Goal: Task Accomplishment & Management: Complete application form

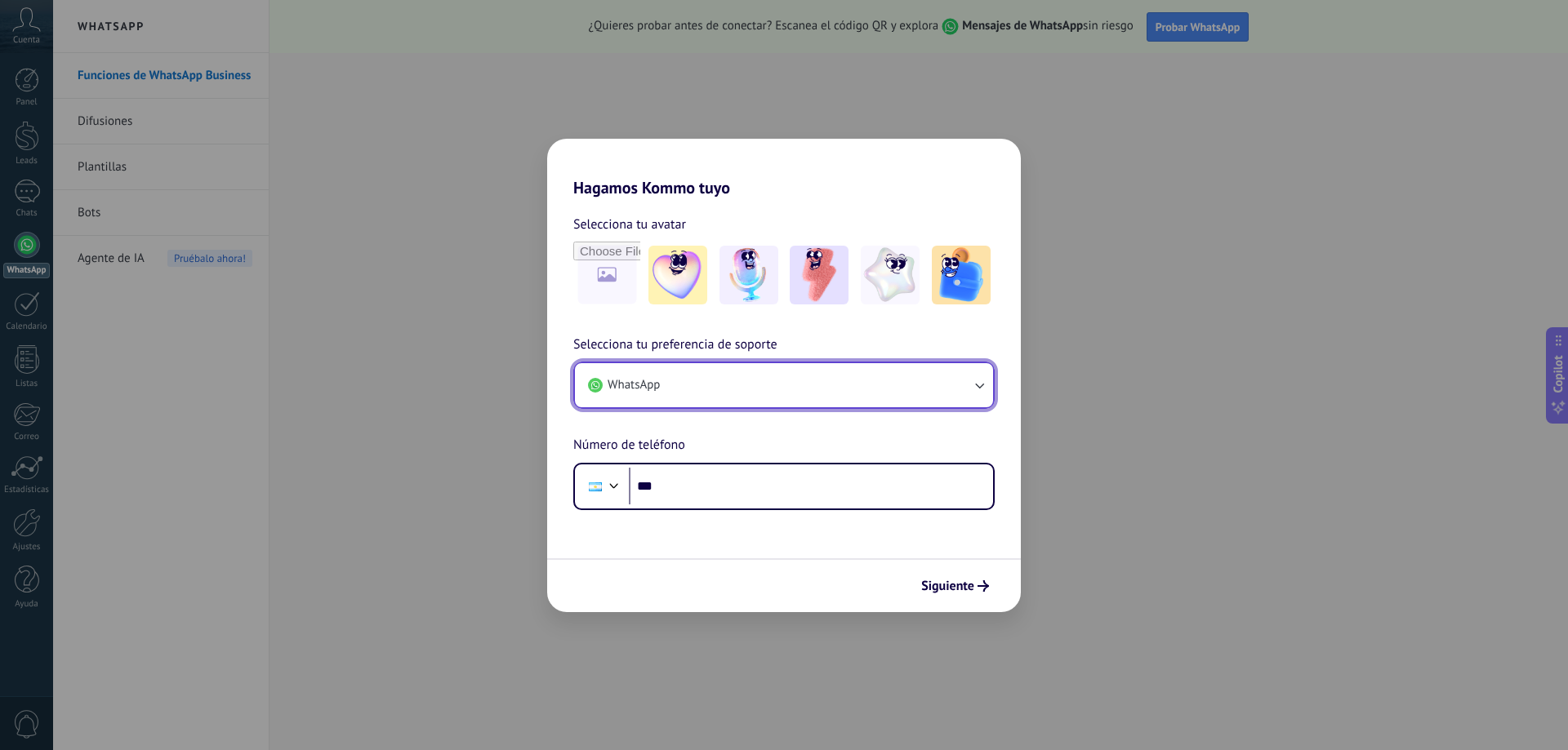
click at [986, 388] on icon "button" at bounding box center [980, 386] width 16 height 16
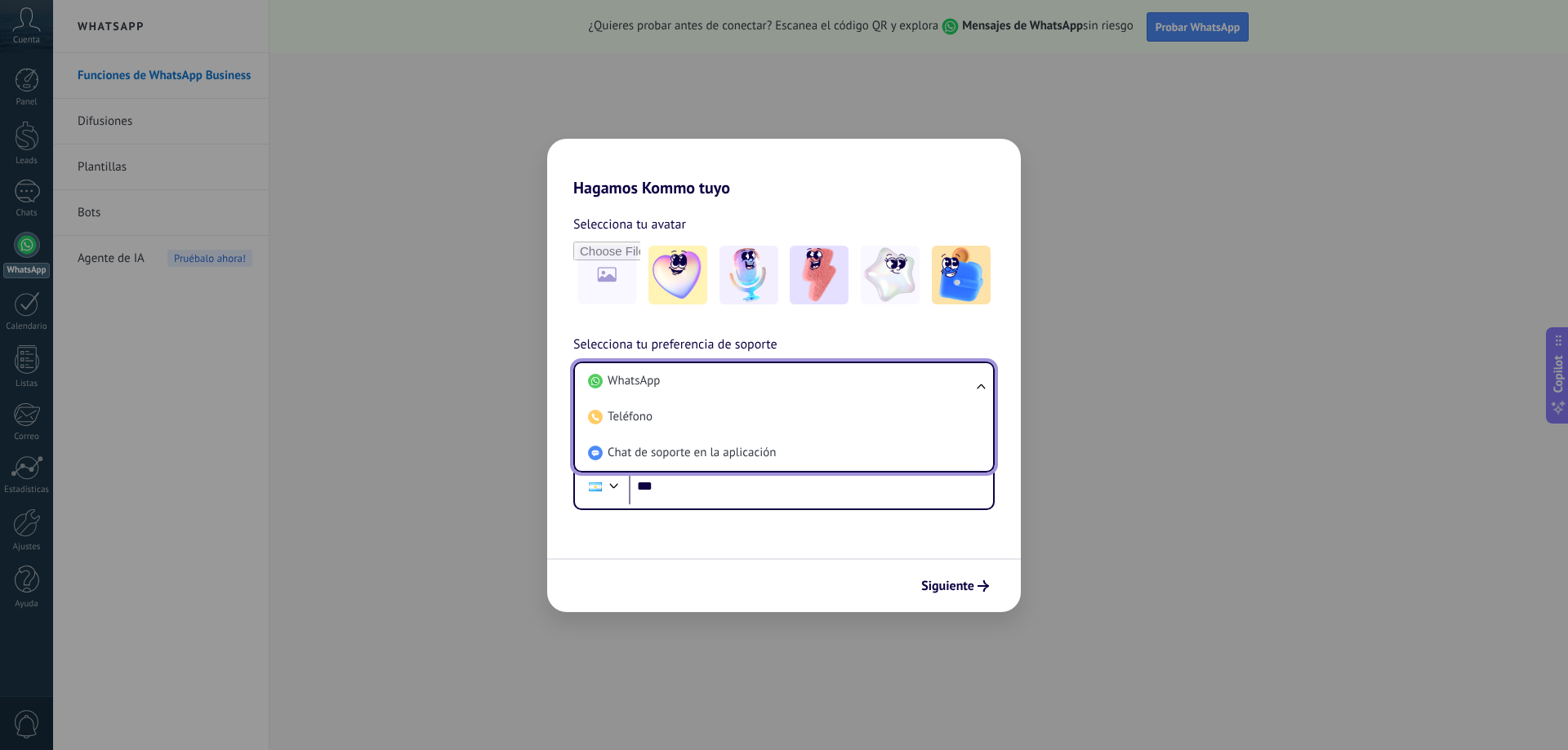
click at [989, 387] on ul "WhatsApp Teléfono Chat de soporte en la aplicación" at bounding box center [783, 417] width 421 height 111
click at [981, 387] on ul "WhatsApp Teléfono Chat de soporte en la aplicación" at bounding box center [783, 417] width 421 height 111
click at [977, 387] on ul "WhatsApp Teléfono Chat de soporte en la aplicación" at bounding box center [783, 417] width 421 height 111
drag, startPoint x: 1142, startPoint y: 489, endPoint x: 1148, endPoint y: 499, distance: 11.7
click at [1147, 492] on div "Hagamos Kommo tuyo Selecciona tu avatar Selecciona tu preferencia de soporte Wh…" at bounding box center [784, 375] width 1568 height 750
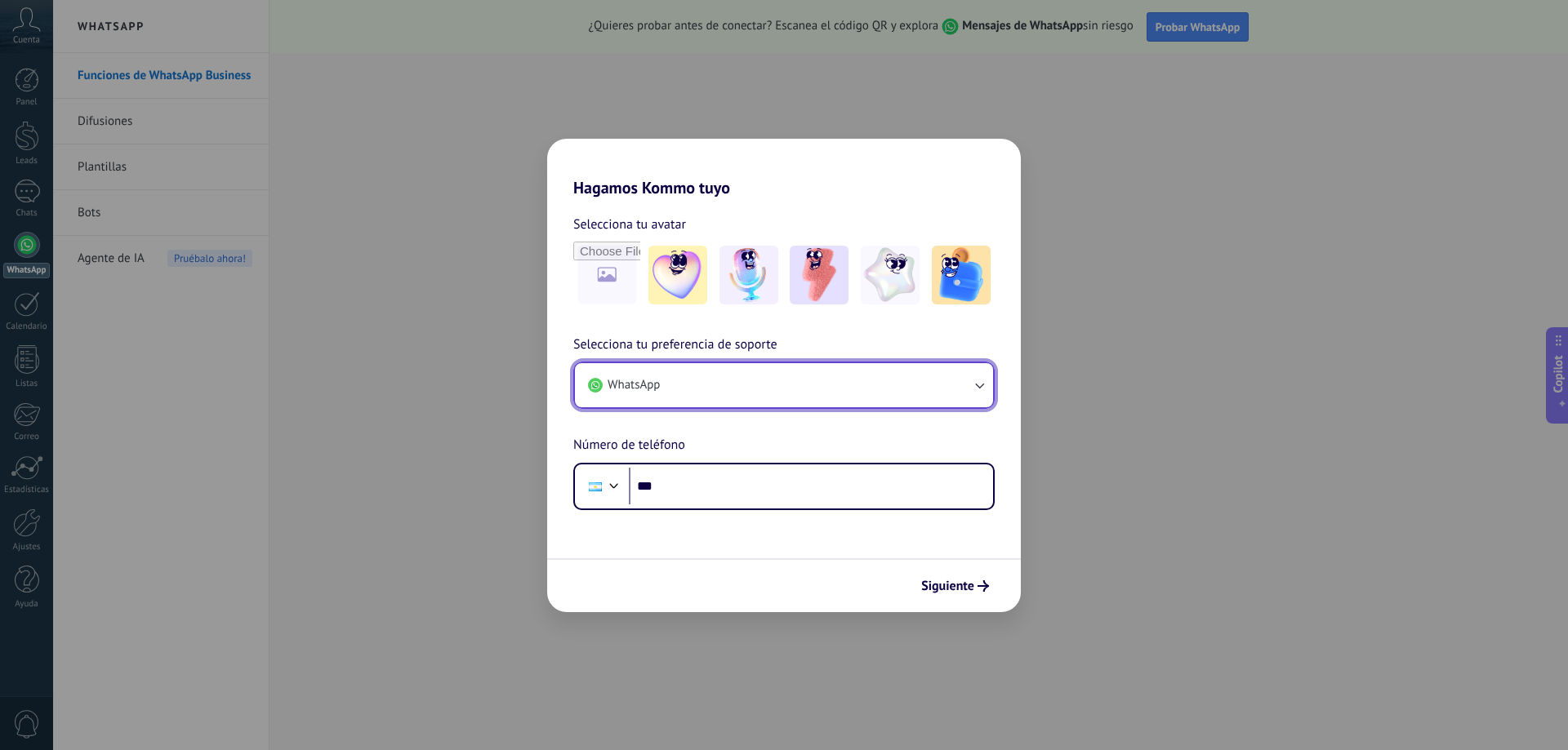
click at [979, 386] on icon "button" at bounding box center [980, 386] width 9 height 5
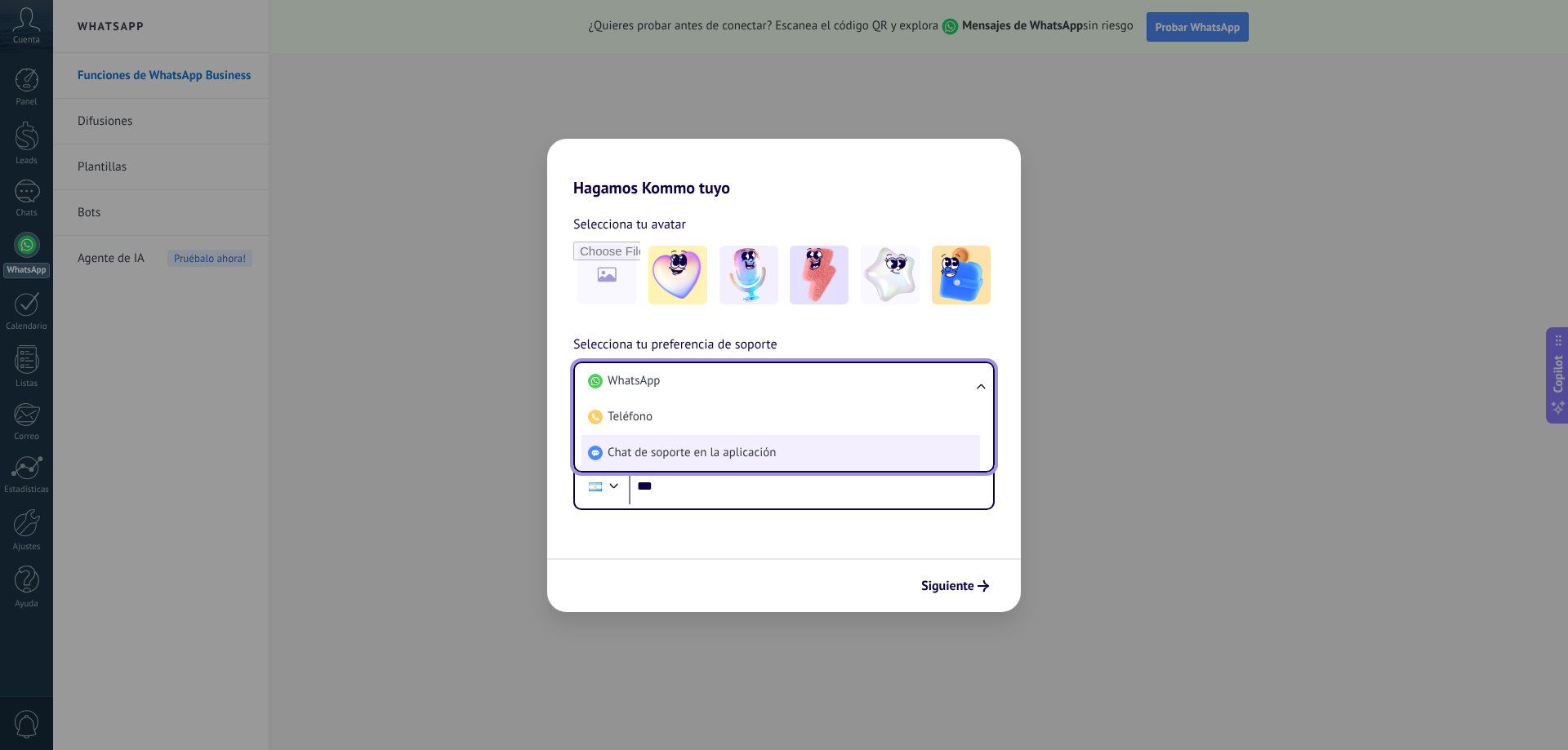
click at [644, 452] on span "Chat de soporte en la aplicación" at bounding box center [692, 453] width 168 height 16
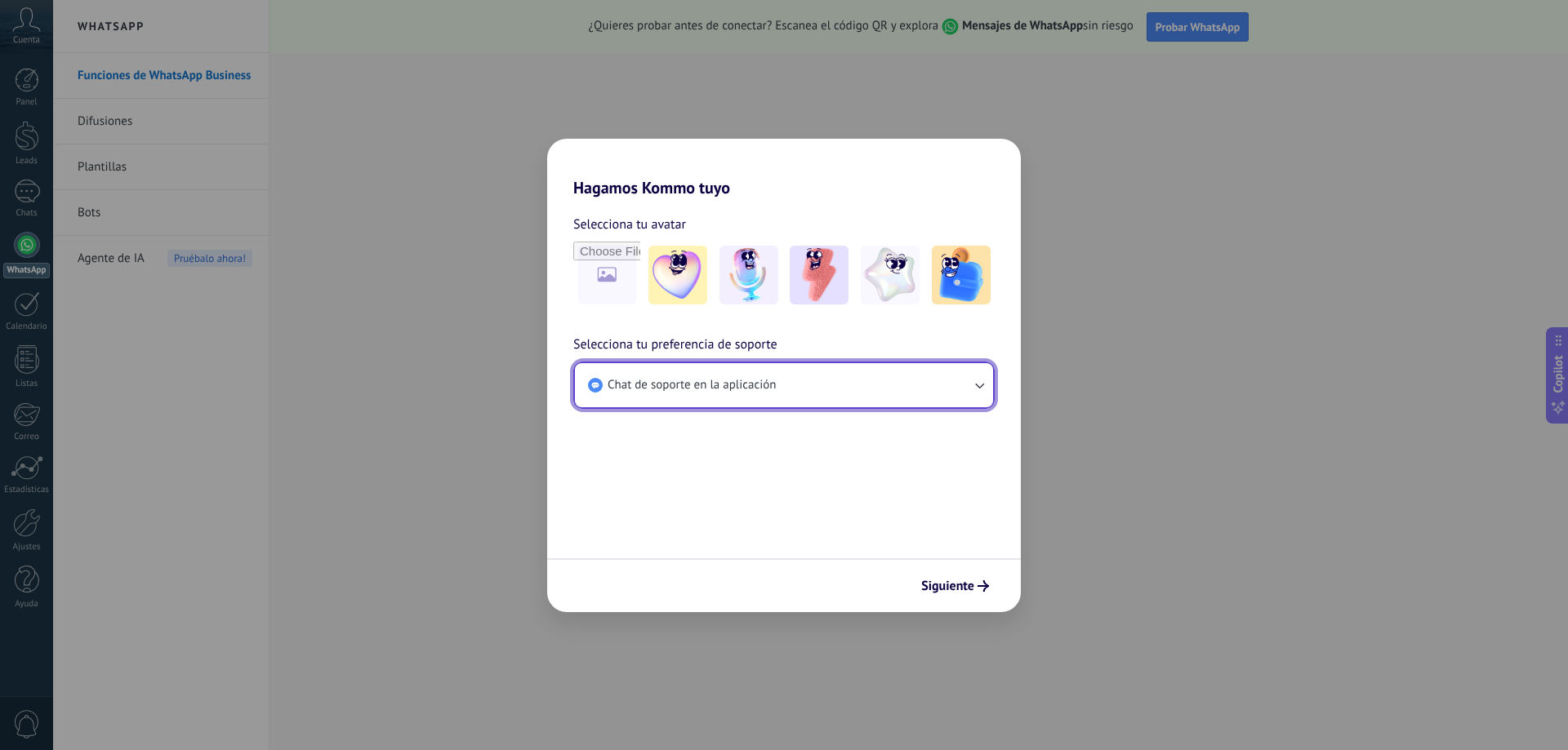
click at [987, 388] on icon "button" at bounding box center [980, 386] width 16 height 16
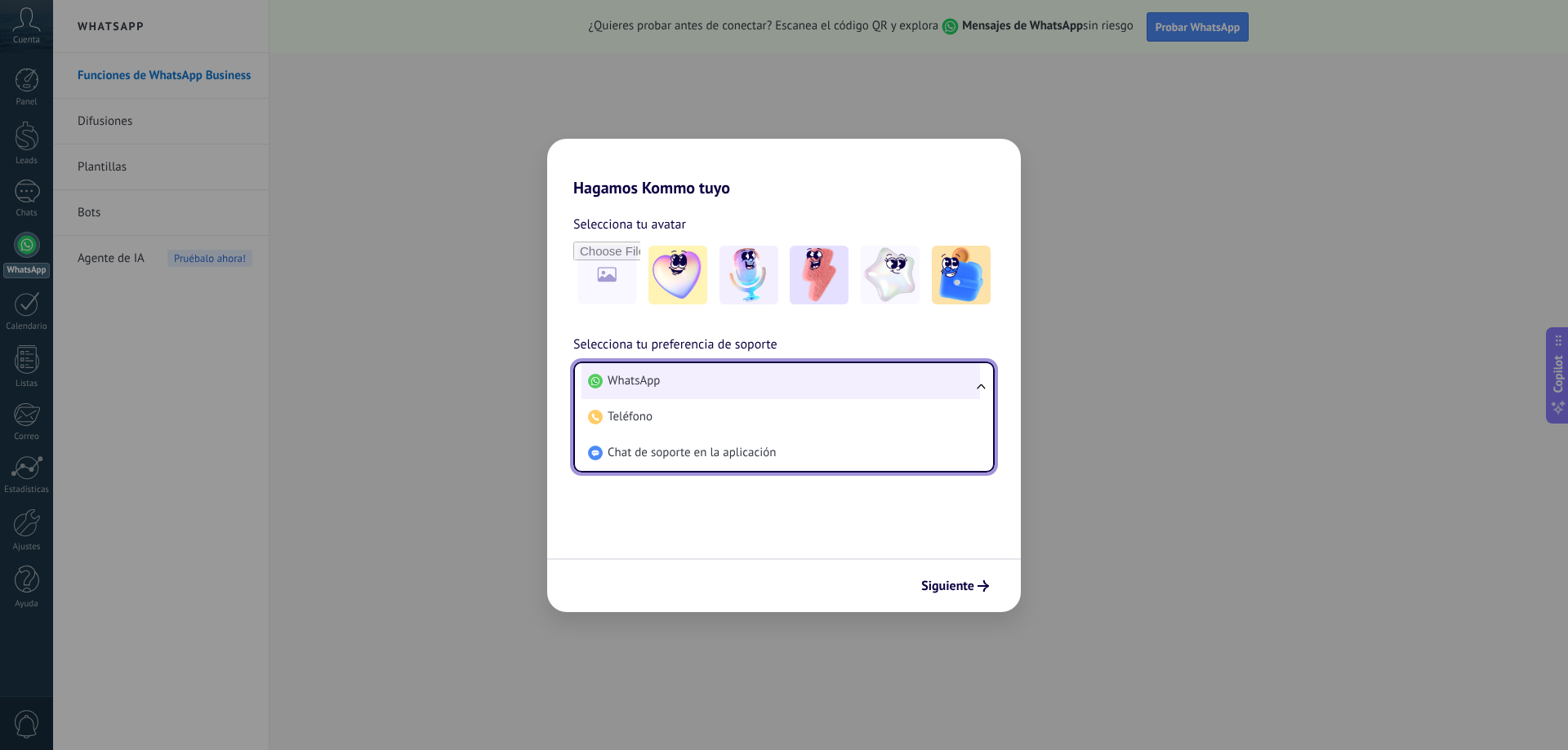
click at [672, 384] on li "WhatsApp" at bounding box center [780, 381] width 398 height 36
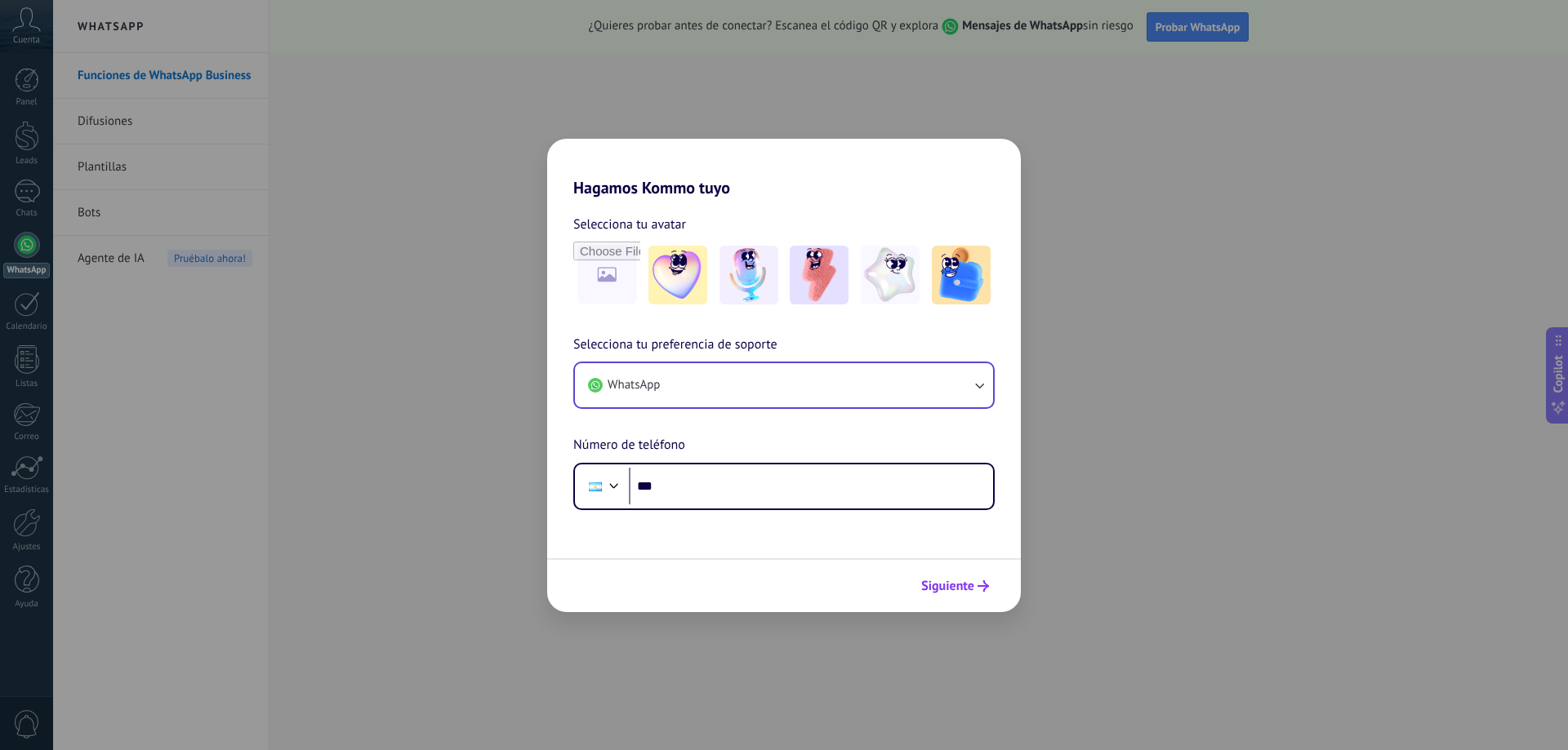
drag, startPoint x: 954, startPoint y: 582, endPoint x: 963, endPoint y: 580, distance: 9.2
click at [954, 581] on span "Siguiente" at bounding box center [948, 586] width 53 height 12
click at [970, 581] on span "Siguiente" at bounding box center [948, 586] width 53 height 12
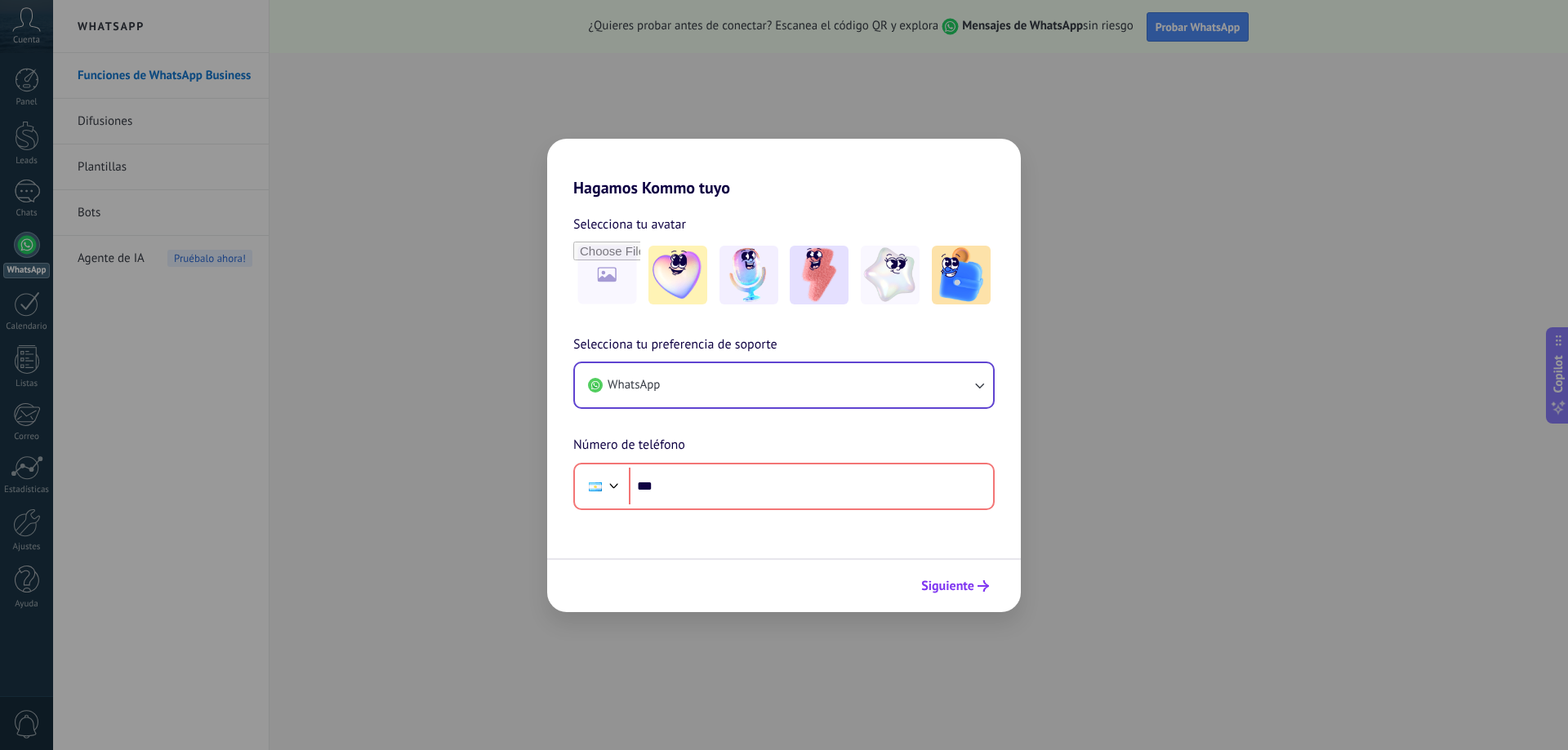
click at [970, 581] on span "Siguiente" at bounding box center [948, 586] width 53 height 12
click at [355, 323] on div "Hagamos Kommo tuyo Selecciona tu avatar Selecciona tu preferencia de soporte Wh…" at bounding box center [784, 375] width 1568 height 750
click at [195, 226] on div "Hagamos Kommo tuyo Selecciona tu avatar Selecciona tu preferencia de soporte Wh…" at bounding box center [784, 375] width 1568 height 750
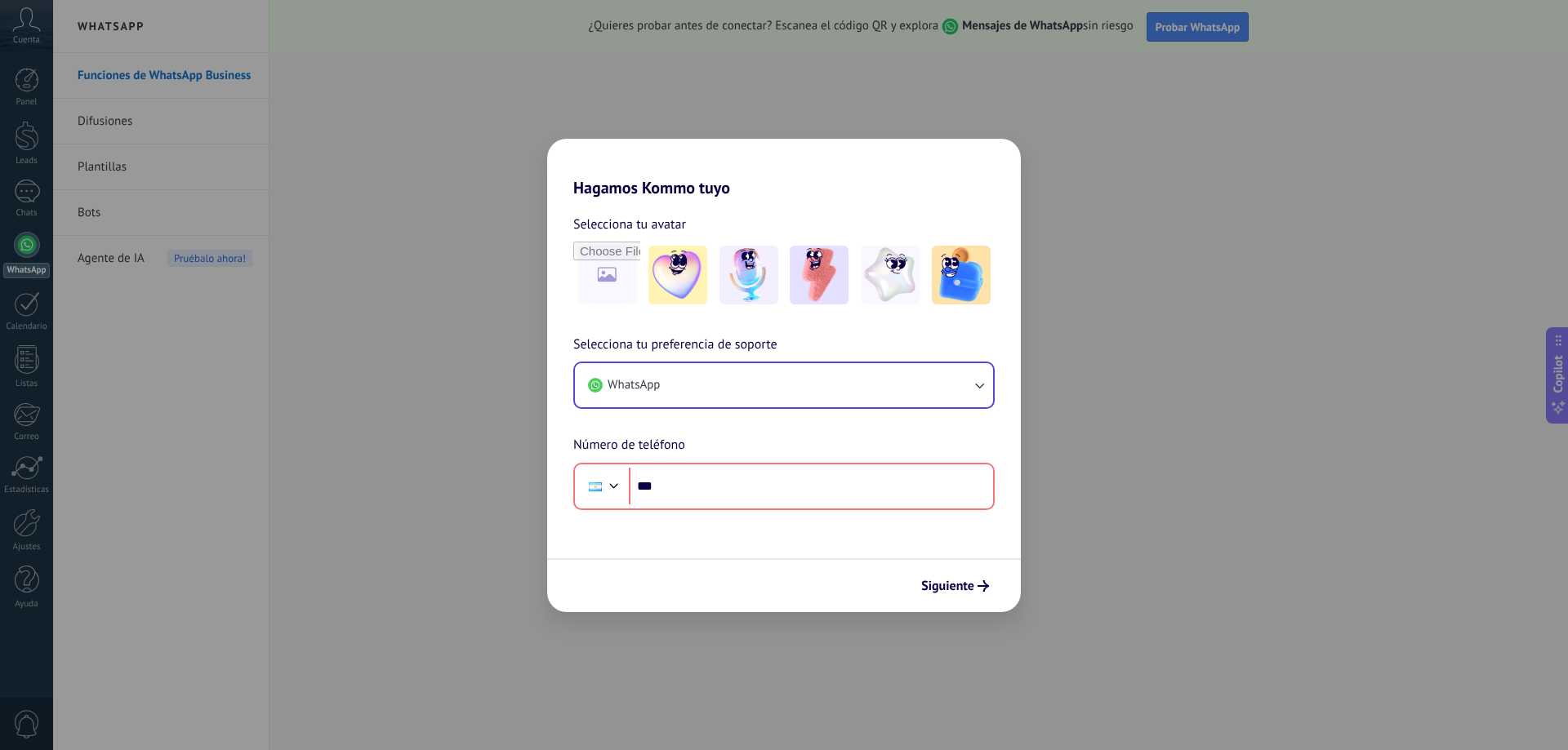
click at [176, 169] on div "Hagamos Kommo tuyo Selecciona tu avatar Selecciona tu preferencia de soporte Wh…" at bounding box center [784, 375] width 1568 height 750
click at [676, 265] on img at bounding box center [678, 275] width 58 height 58
click at [745, 273] on img at bounding box center [748, 275] width 58 height 58
click at [816, 283] on img at bounding box center [819, 275] width 58 height 58
drag, startPoint x: 899, startPoint y: 297, endPoint x: 936, endPoint y: 297, distance: 37.0
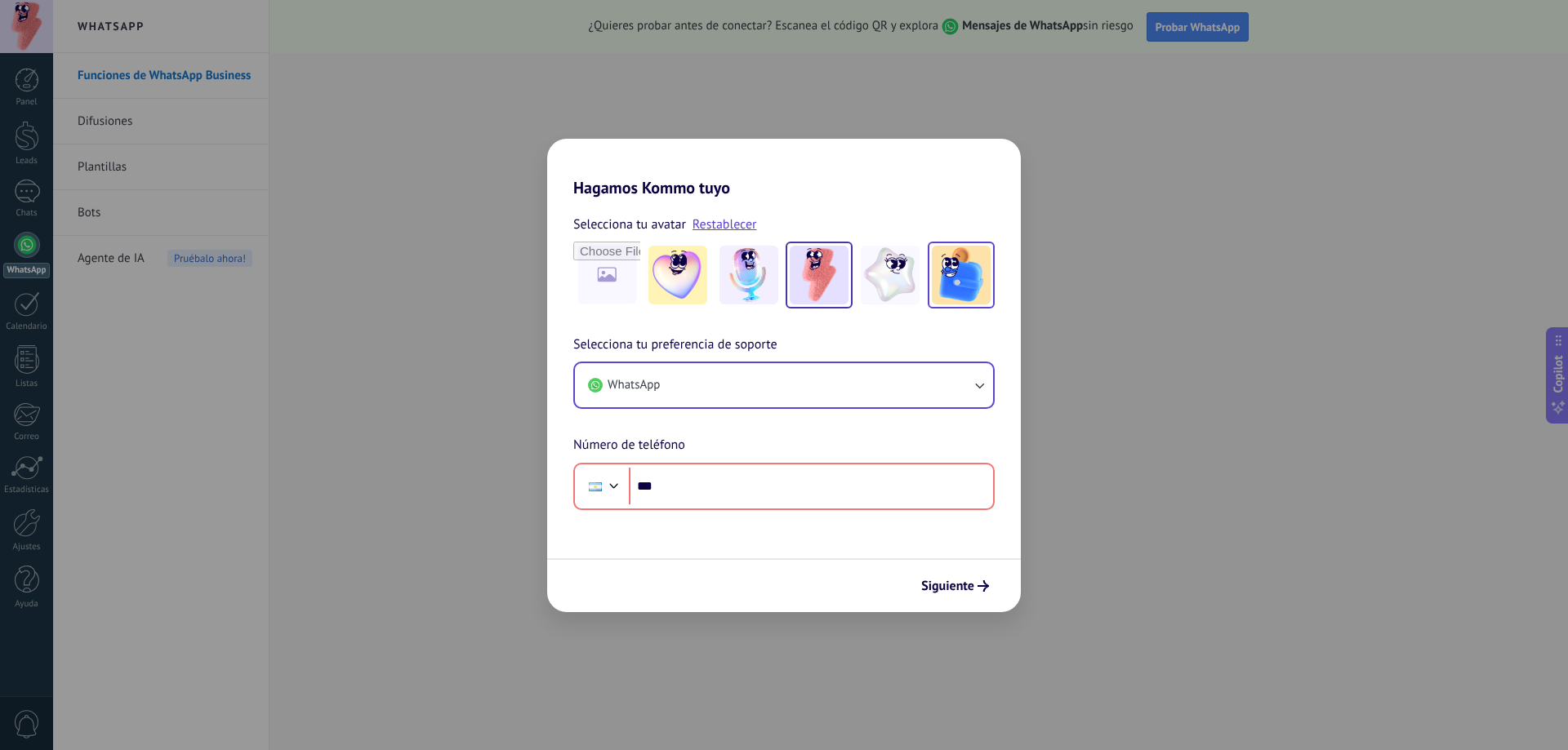
click at [900, 297] on img at bounding box center [890, 275] width 58 height 58
click at [612, 279] on input "file" at bounding box center [607, 275] width 64 height 64
click at [685, 275] on img at bounding box center [678, 275] width 58 height 58
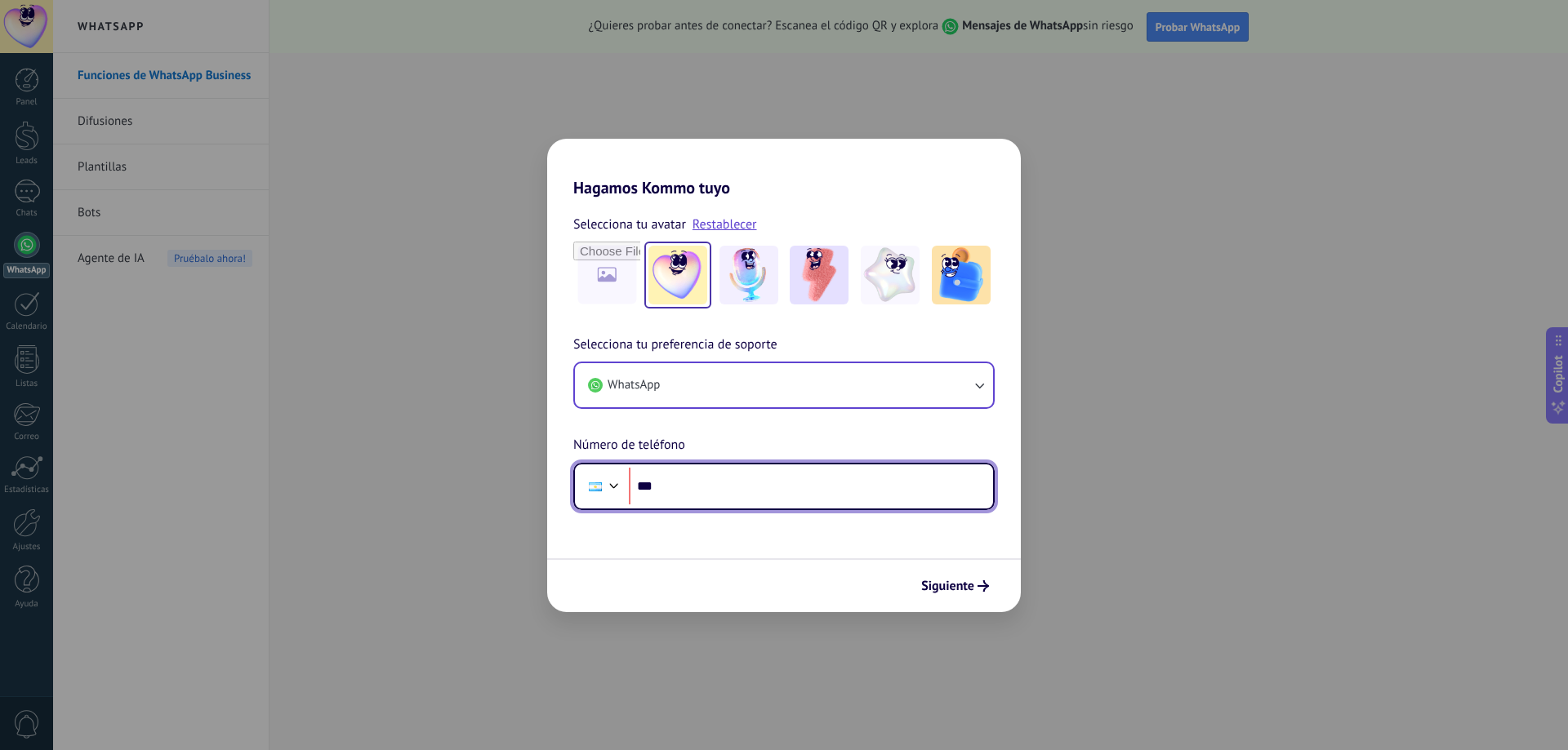
click at [651, 485] on input "***" at bounding box center [810, 486] width 365 height 37
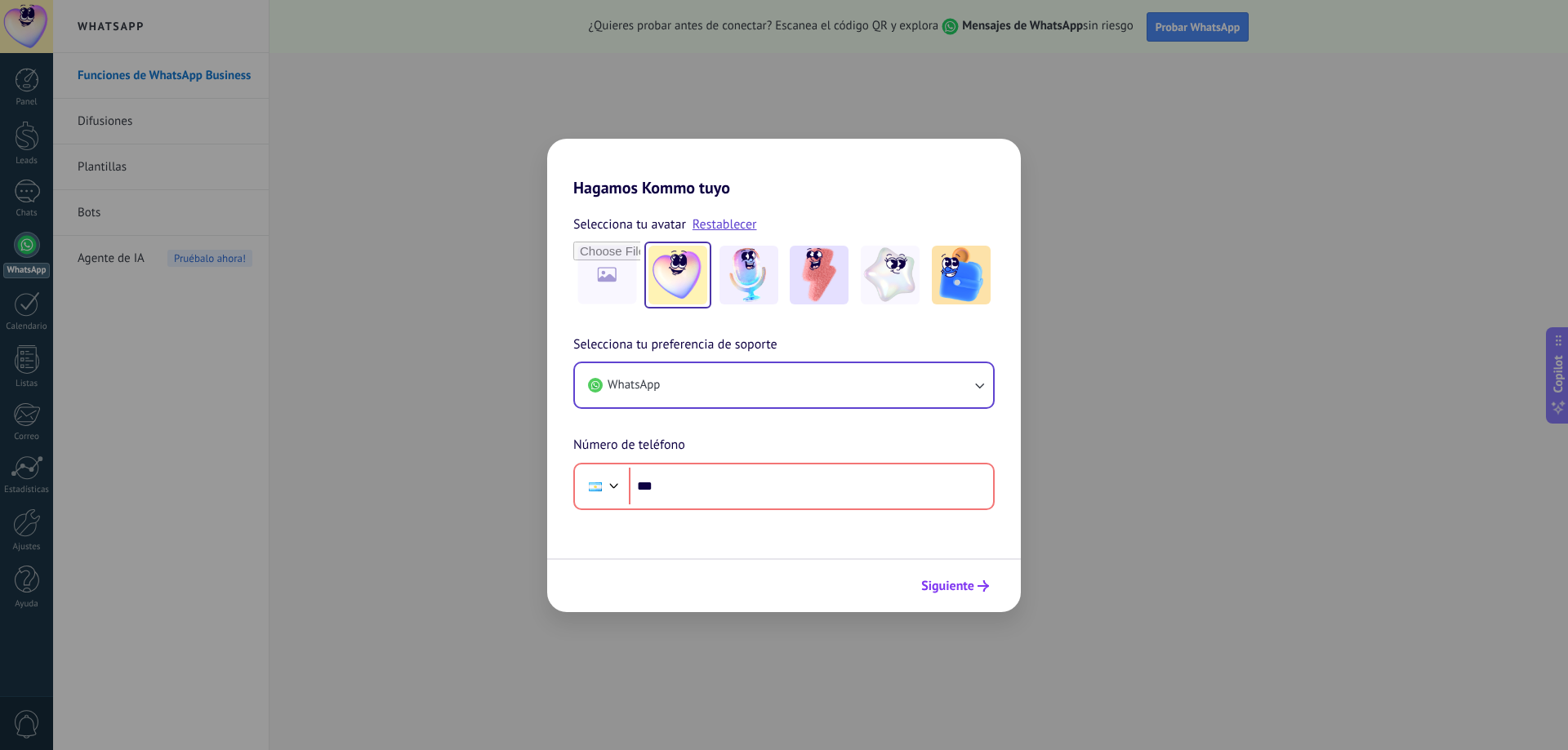
click at [970, 588] on span "Siguiente" at bounding box center [948, 586] width 53 height 12
click at [20, 311] on div "Hagamos Kommo tuyo Selecciona tu avatar Restablecer Selecciona tu preferencia d…" at bounding box center [784, 375] width 1568 height 750
click at [19, 370] on div "Hagamos Kommo tuyo Selecciona tu avatar Restablecer Selecciona tu preferencia d…" at bounding box center [784, 375] width 1568 height 750
click at [19, 424] on div "Hagamos Kommo tuyo Selecciona tu avatar Restablecer Selecciona tu preferencia d…" at bounding box center [784, 375] width 1568 height 750
drag, startPoint x: 33, startPoint y: 465, endPoint x: 39, endPoint y: 441, distance: 24.7
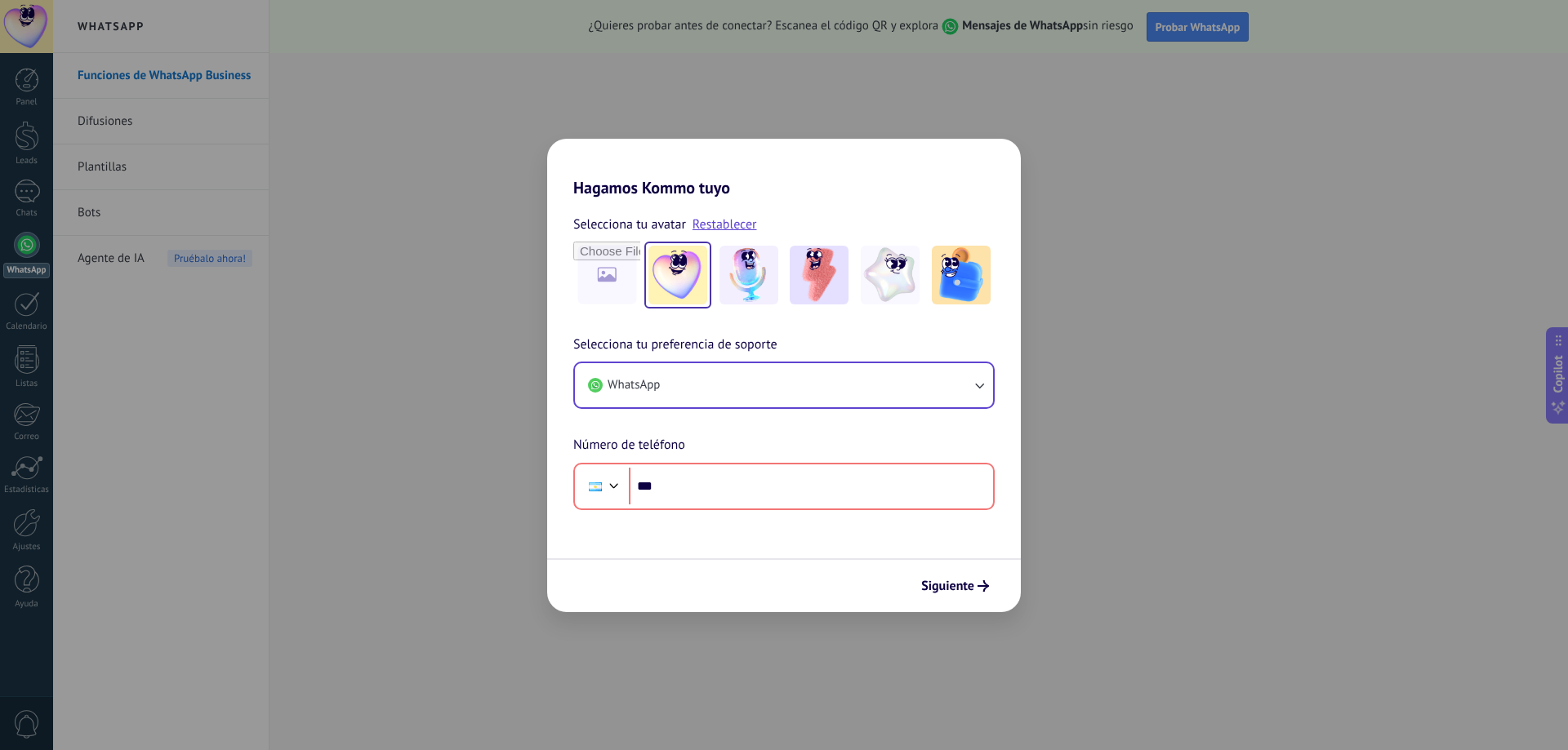
click at [32, 464] on div "Hagamos Kommo tuyo Selecciona tu avatar Restablecer Selecciona tu preferencia d…" at bounding box center [784, 375] width 1568 height 750
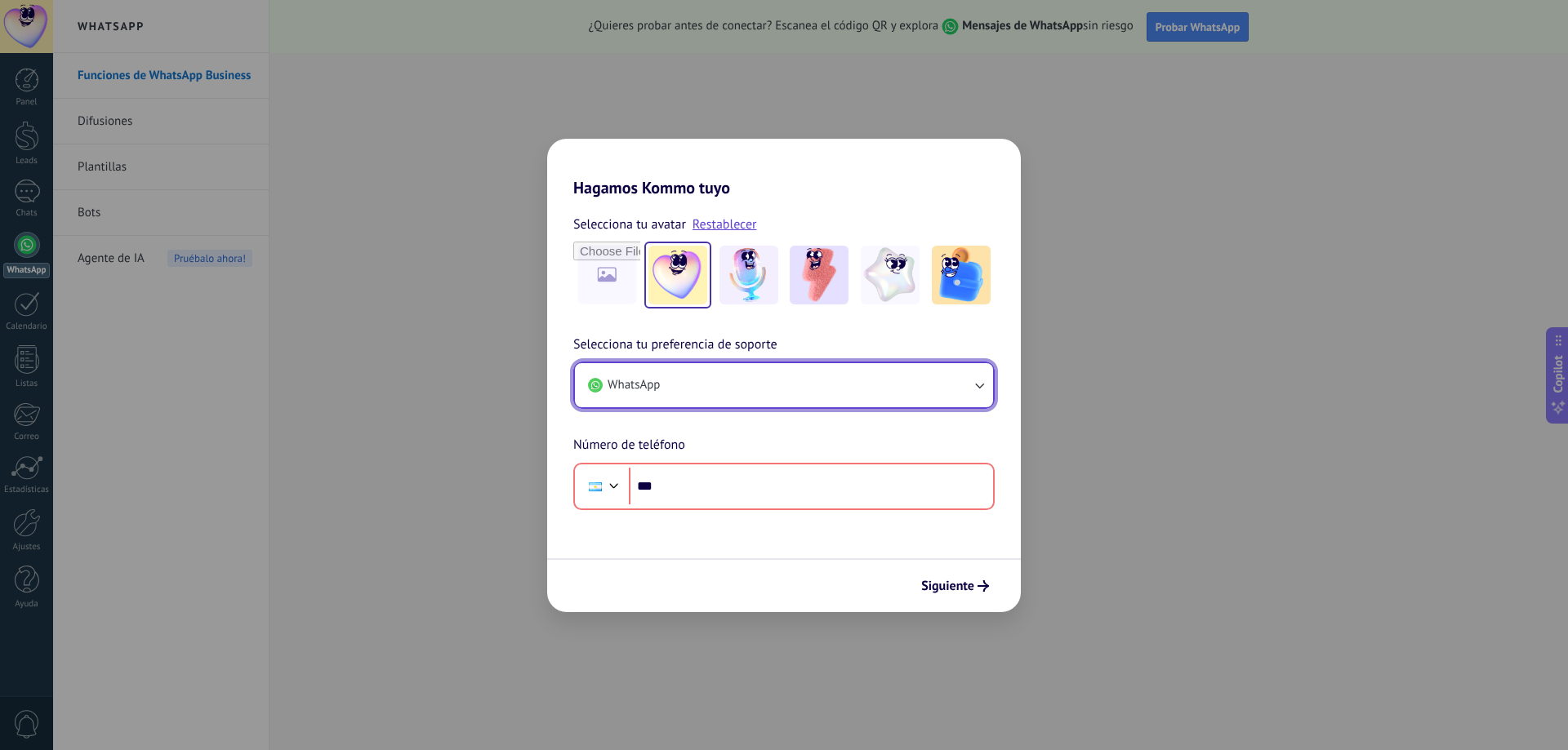
click at [978, 384] on icon "button" at bounding box center [980, 386] width 16 height 16
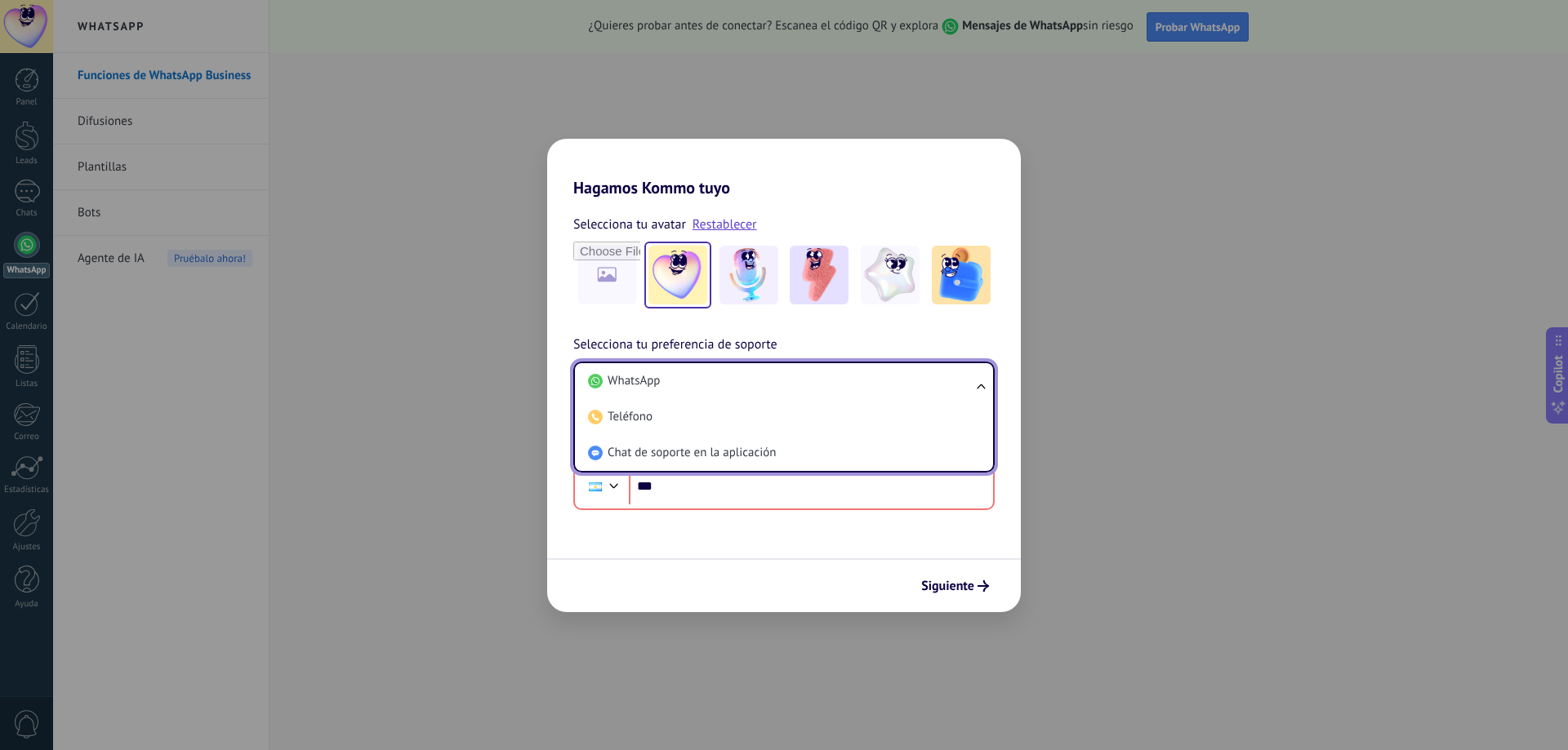
click at [985, 386] on ul "WhatsApp Teléfono Chat de soporte en la aplicación" at bounding box center [783, 417] width 421 height 111
click at [983, 386] on ul "WhatsApp Teléfono Chat de soporte en la aplicación" at bounding box center [783, 417] width 421 height 111
click at [980, 386] on ul "WhatsApp Teléfono Chat de soporte en la aplicación" at bounding box center [783, 417] width 421 height 111
drag, startPoint x: 982, startPoint y: 382, endPoint x: 1037, endPoint y: 369, distance: 56.5
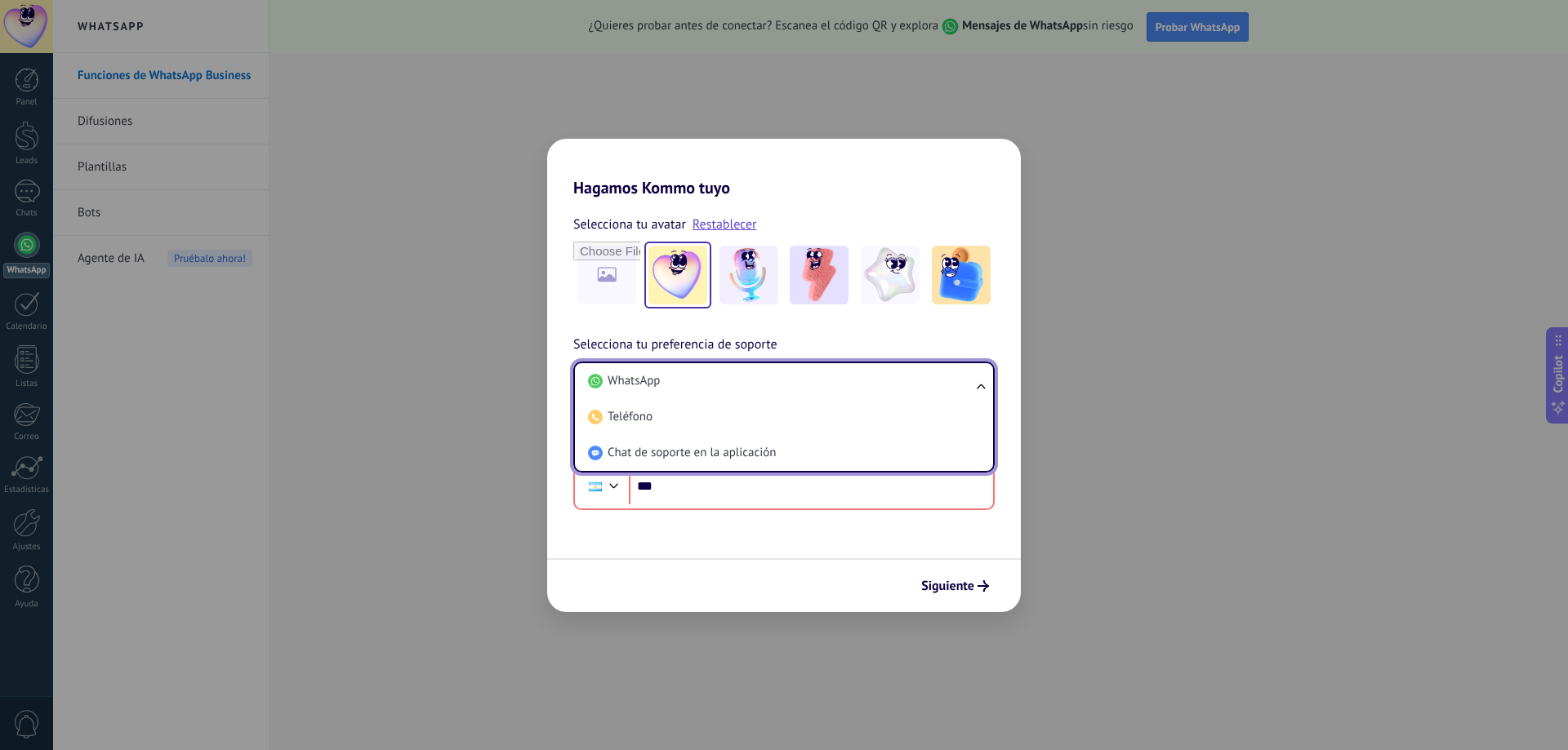
click at [985, 383] on ul "WhatsApp Teléfono Chat de soporte en la aplicación" at bounding box center [783, 417] width 421 height 111
click at [1065, 329] on div "Hagamos Kommo tuyo Selecciona tu avatar Restablecer Selecciona tu preferencia d…" at bounding box center [784, 375] width 1568 height 750
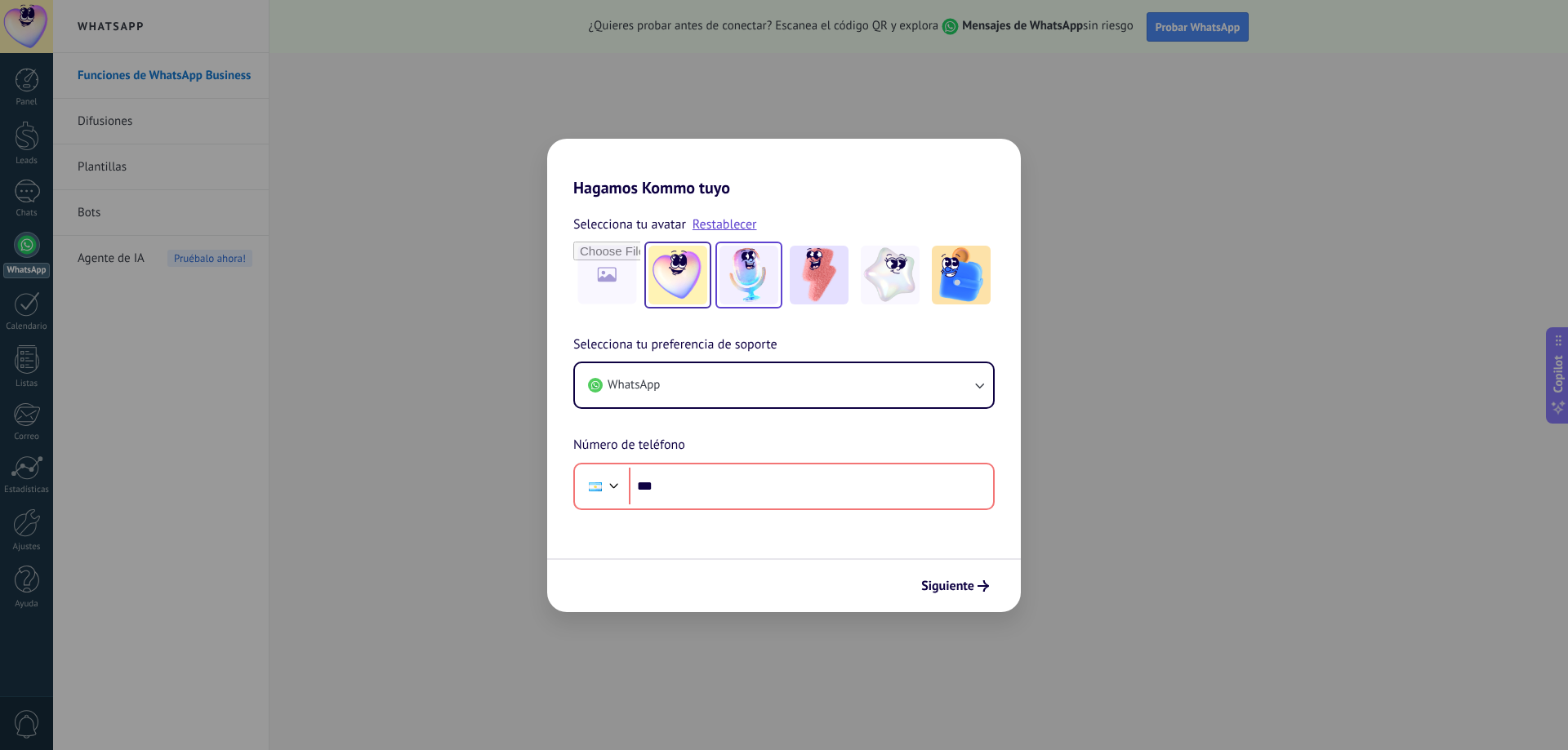
click at [776, 281] on img at bounding box center [748, 275] width 58 height 58
click at [822, 284] on img at bounding box center [819, 275] width 58 height 58
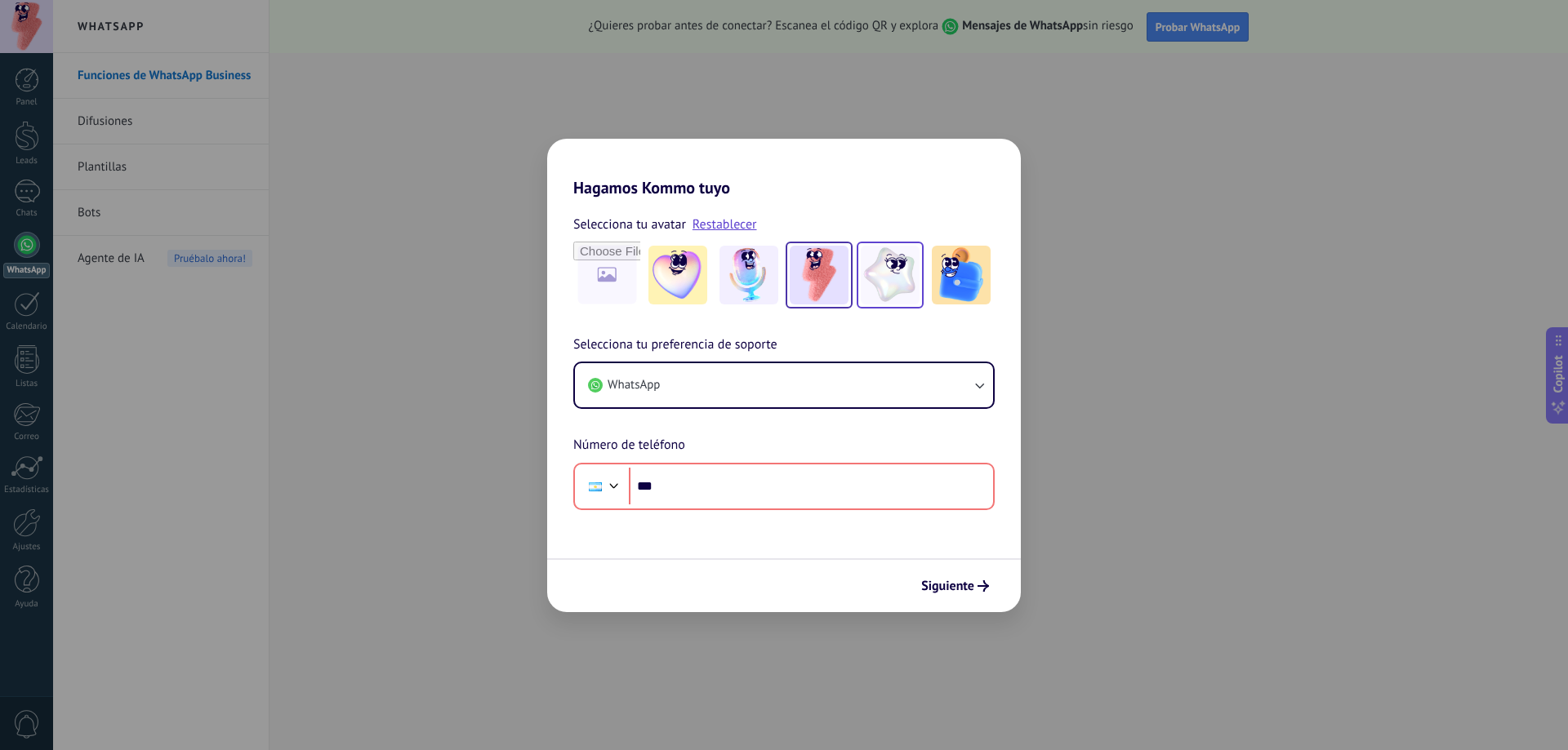
click at [896, 285] on img at bounding box center [890, 275] width 58 height 58
click at [956, 284] on img at bounding box center [961, 275] width 58 height 58
click at [888, 284] on img at bounding box center [890, 275] width 58 height 58
click at [703, 283] on img at bounding box center [678, 275] width 58 height 58
click at [921, 287] on div at bounding box center [890, 275] width 67 height 67
